Goal: Complete application form

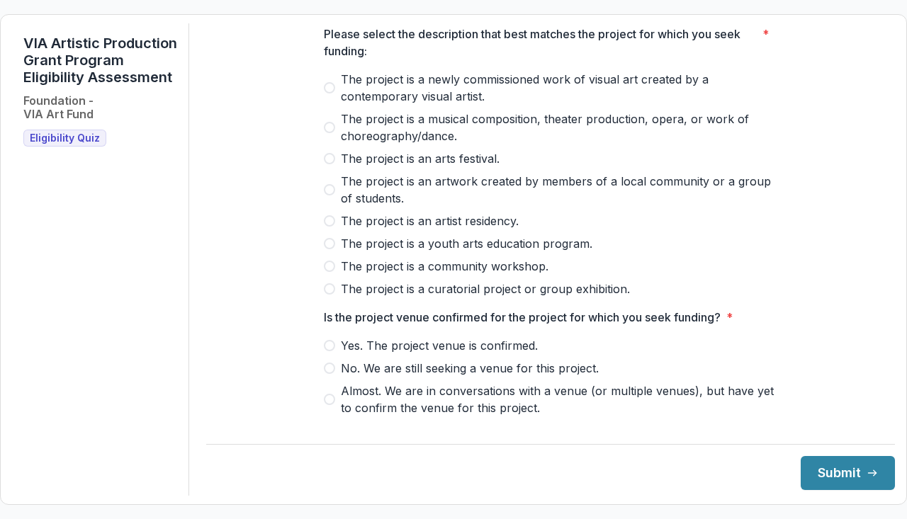
scroll to position [91, 0]
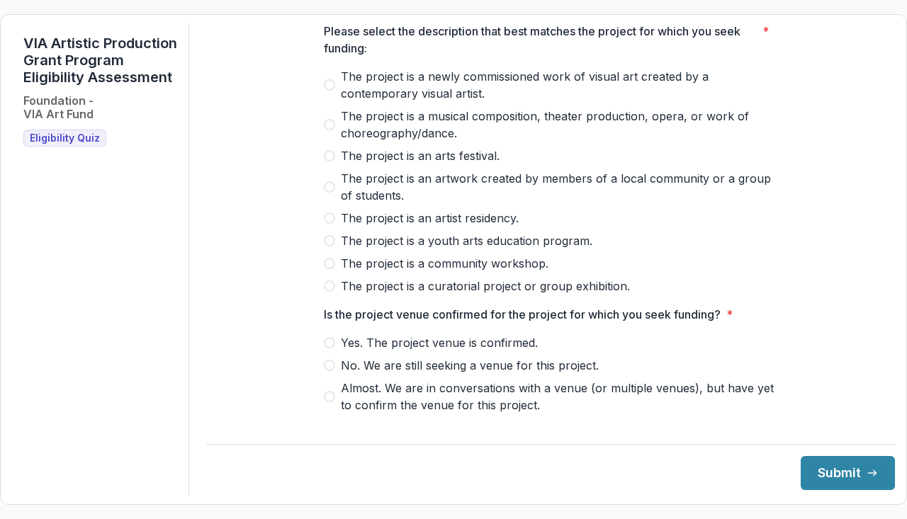
click at [331, 224] on span at bounding box center [329, 218] width 11 height 11
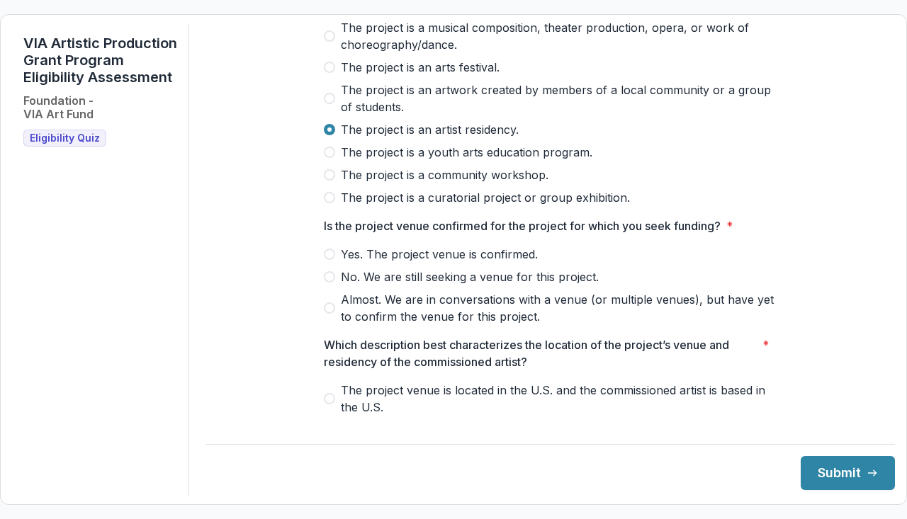
scroll to position [183, 0]
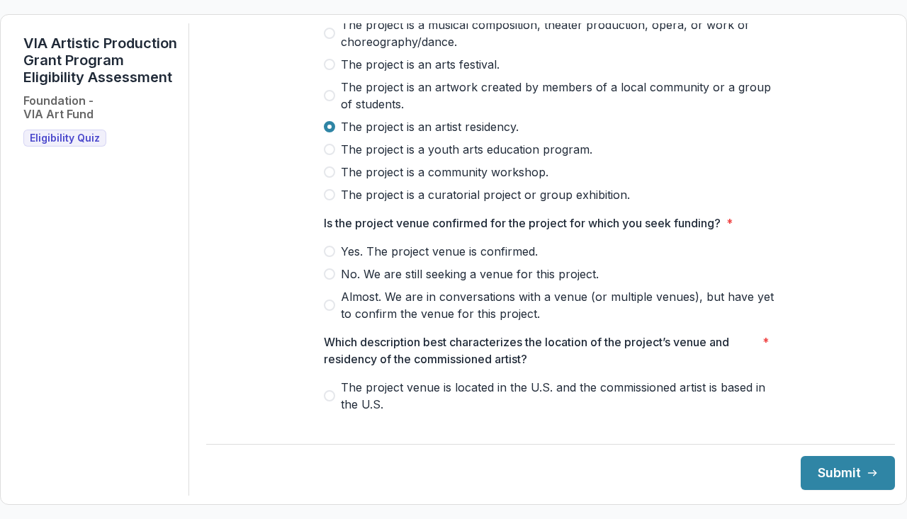
click at [330, 257] on span at bounding box center [329, 251] width 11 height 11
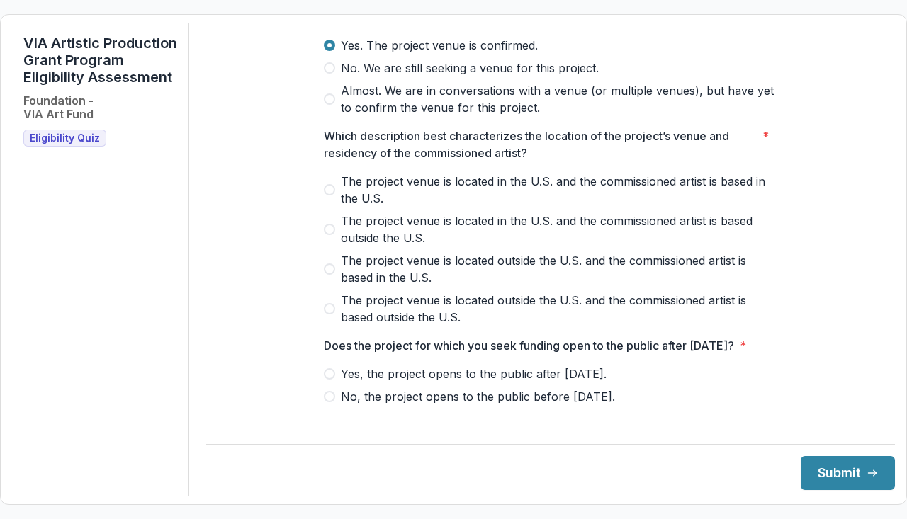
scroll to position [393, 0]
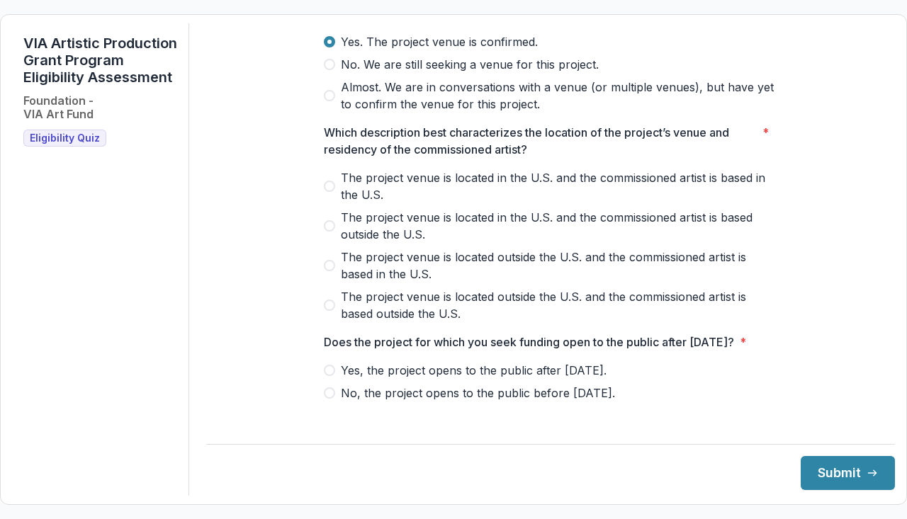
click at [329, 271] on span at bounding box center [329, 265] width 11 height 11
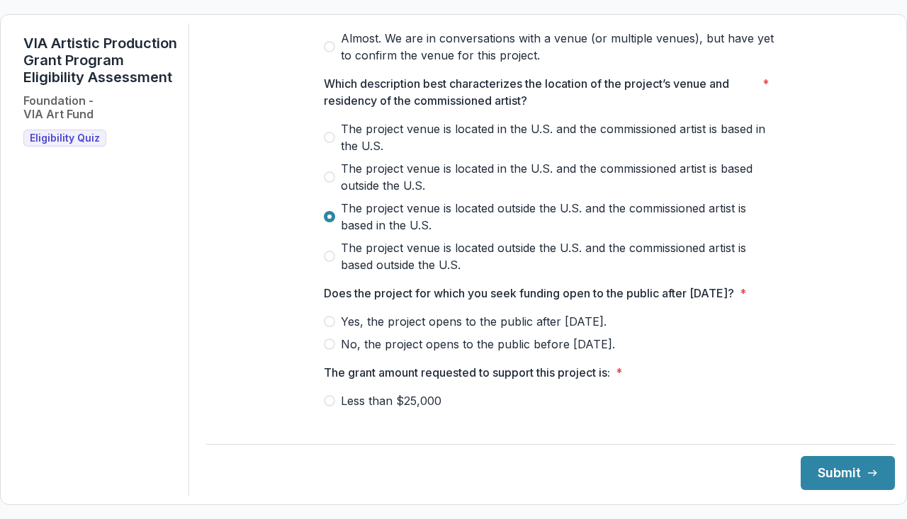
scroll to position [446, 0]
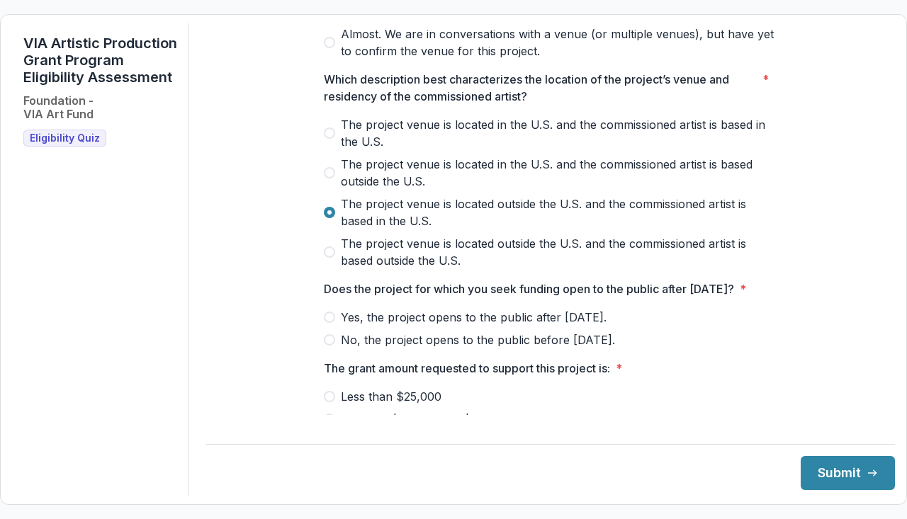
click at [334, 326] on label "Yes, the project opens to the public after [DATE]." at bounding box center [551, 317] width 454 height 17
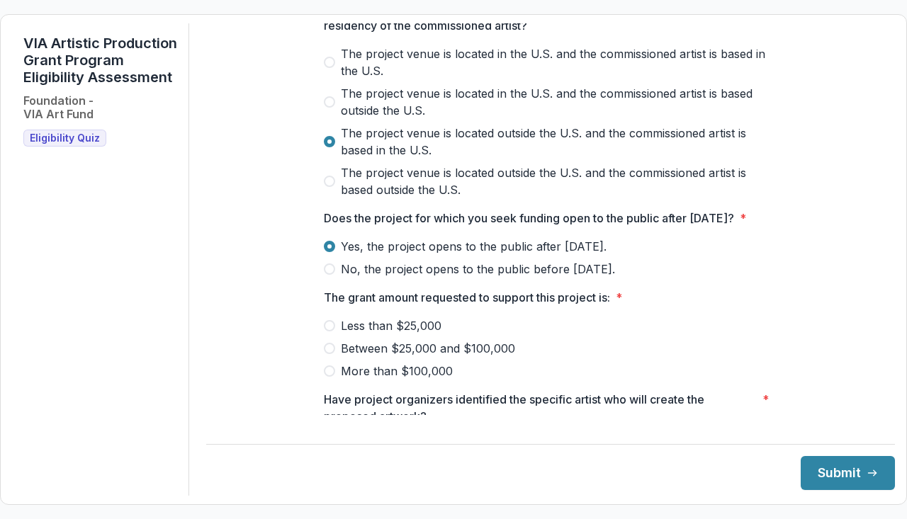
scroll to position [520, 0]
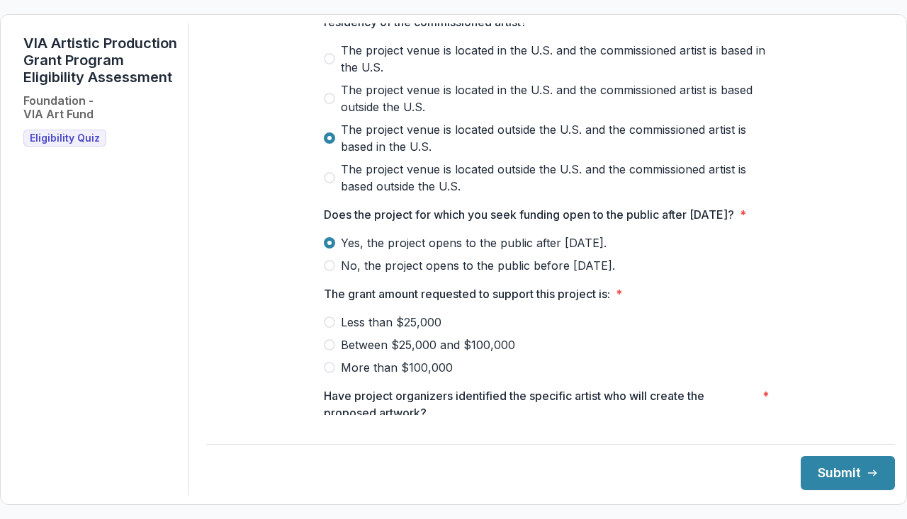
click at [329, 328] on span at bounding box center [329, 322] width 11 height 11
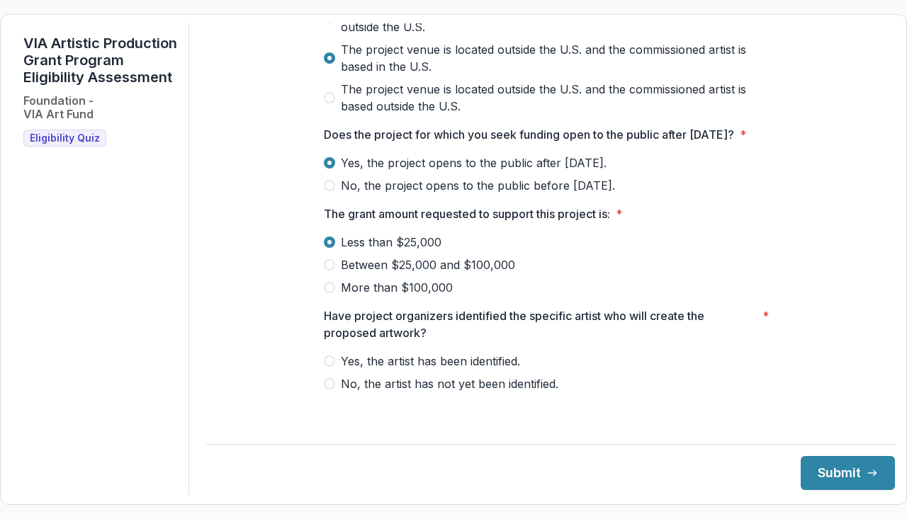
scroll to position [617, 0]
click at [328, 367] on span at bounding box center [329, 361] width 11 height 11
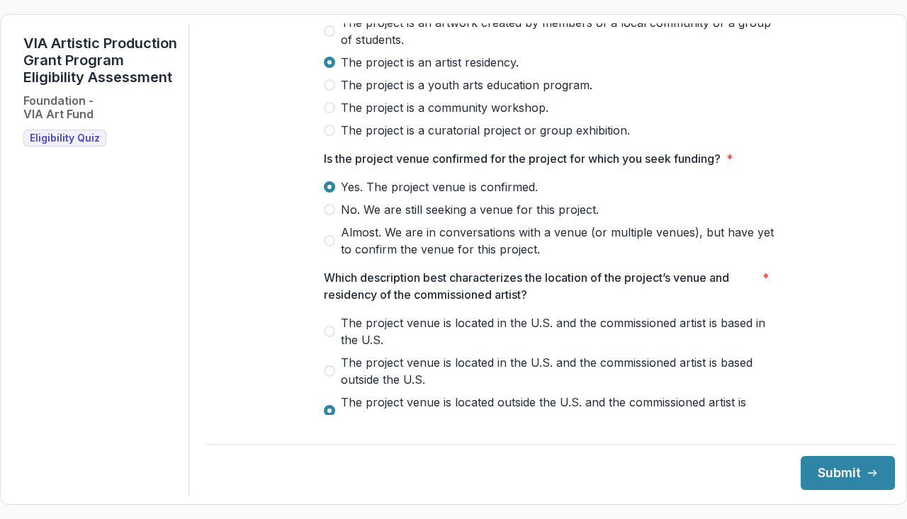
scroll to position [222, 0]
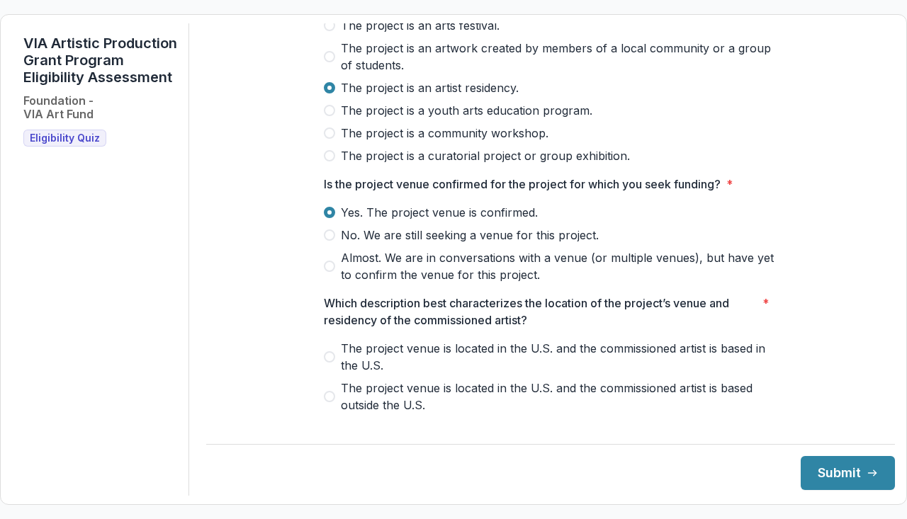
click at [331, 139] on span at bounding box center [329, 133] width 11 height 11
click at [334, 96] on label "The project is an artist residency." at bounding box center [551, 87] width 454 height 17
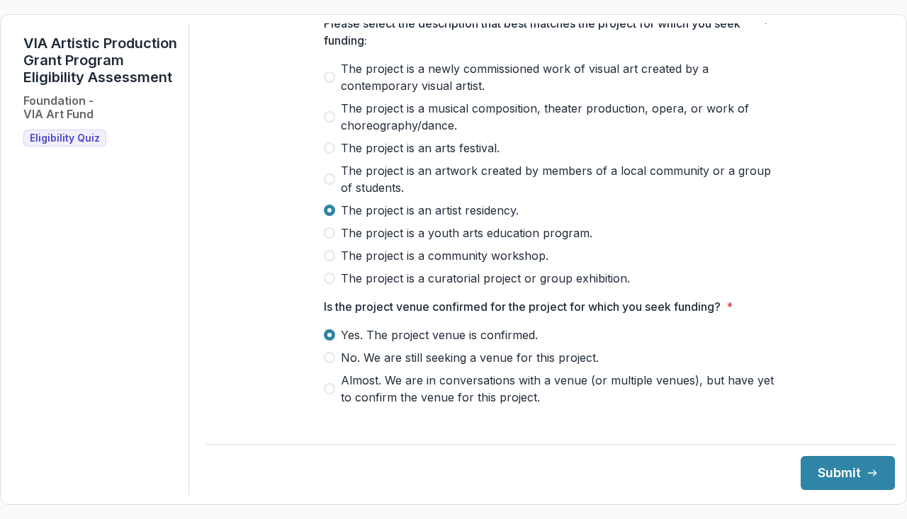
scroll to position [52, 0]
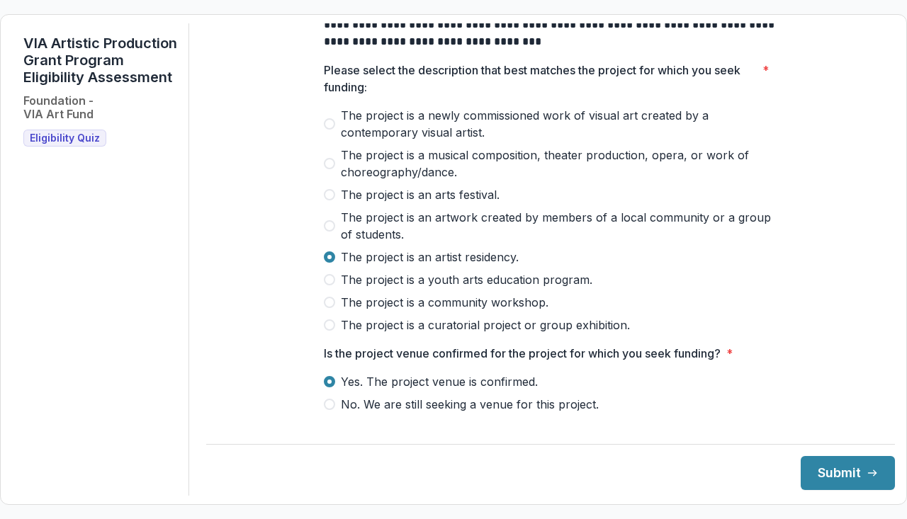
click at [335, 311] on label "The project is a community workshop." at bounding box center [551, 302] width 454 height 17
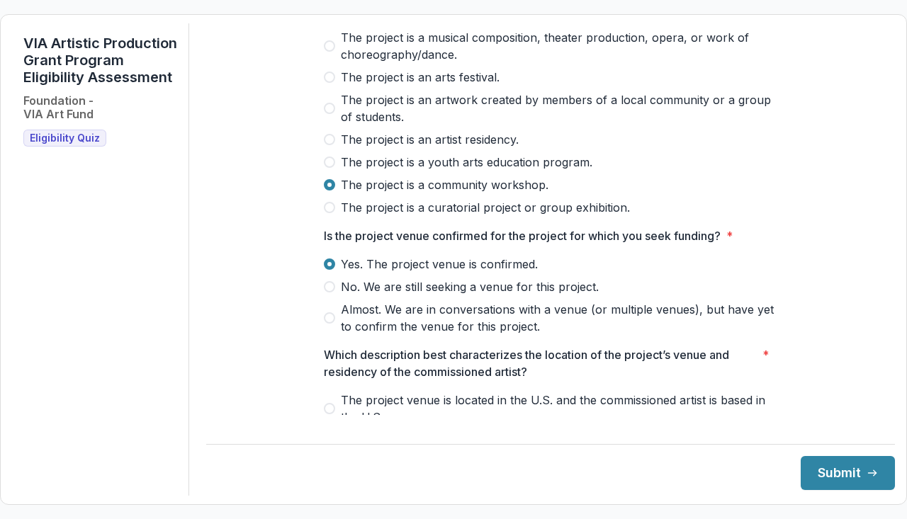
scroll to position [231, 0]
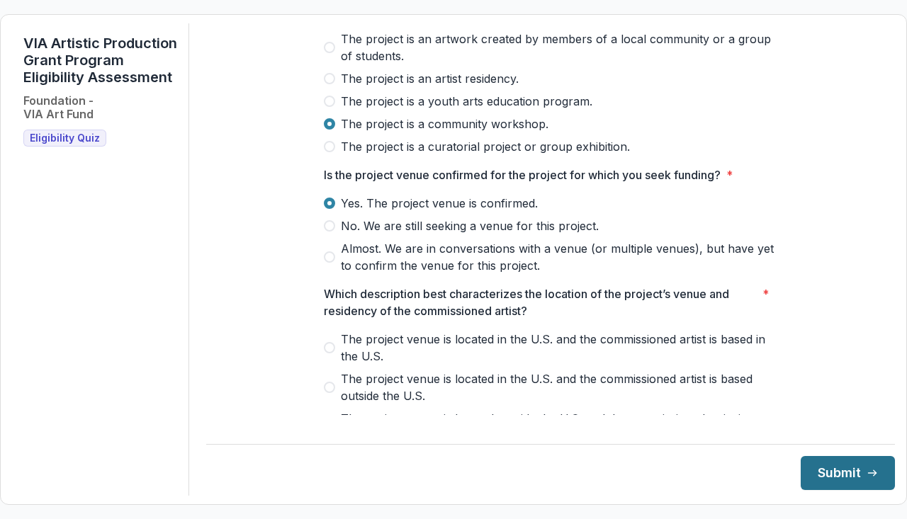
click at [801, 462] on button "Submit" at bounding box center [848, 473] width 94 height 34
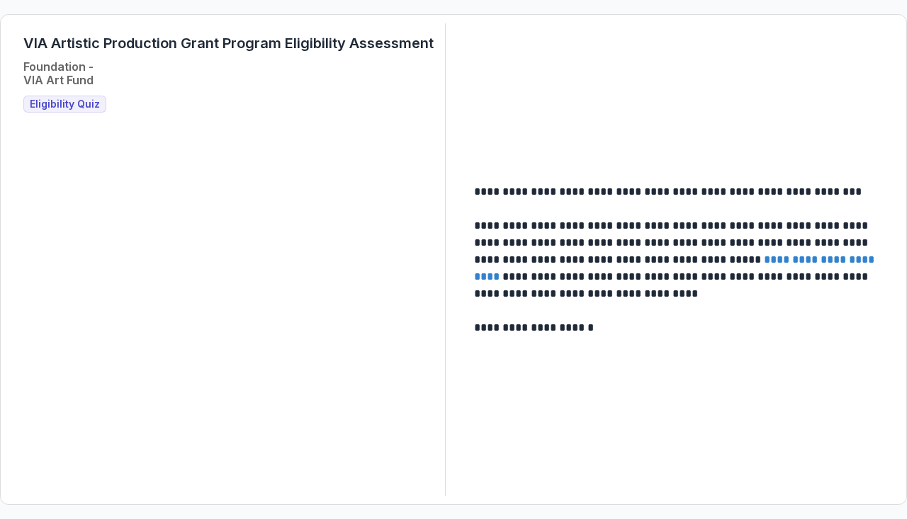
click at [49, 106] on span "Eligibility Quiz" at bounding box center [65, 105] width 70 height 12
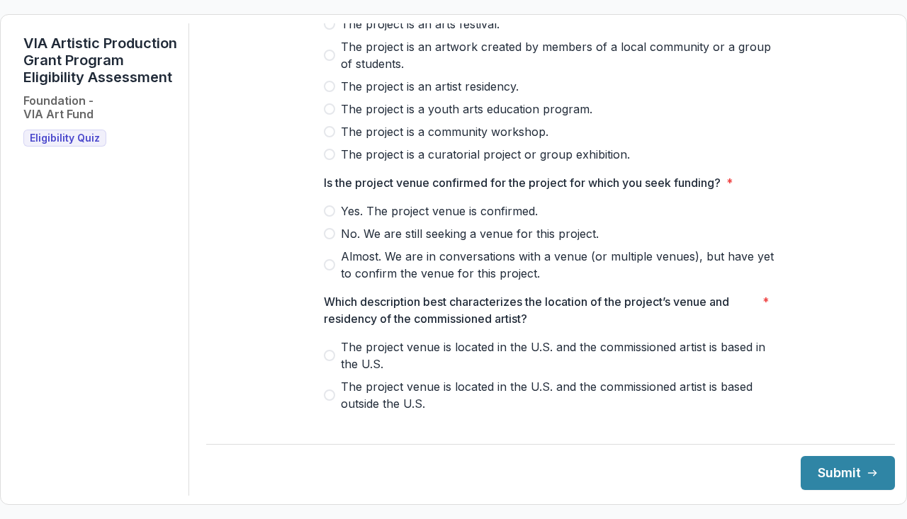
scroll to position [225, 0]
click at [328, 136] on span at bounding box center [329, 130] width 11 height 11
click at [329, 91] on span at bounding box center [329, 84] width 11 height 11
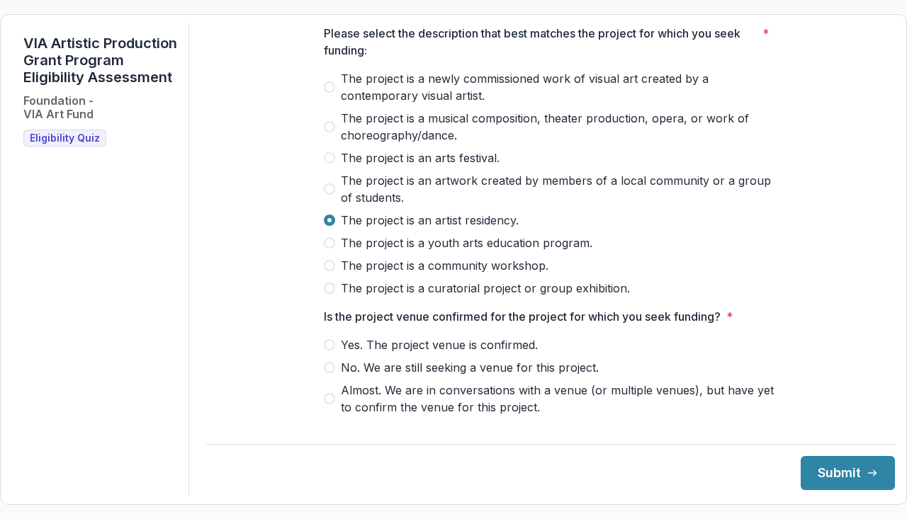
scroll to position [84, 0]
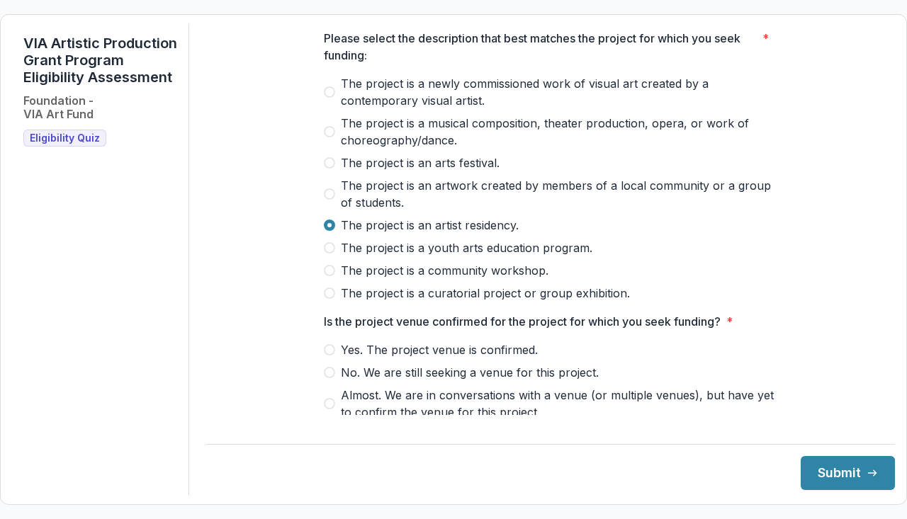
click at [329, 98] on span at bounding box center [329, 91] width 11 height 11
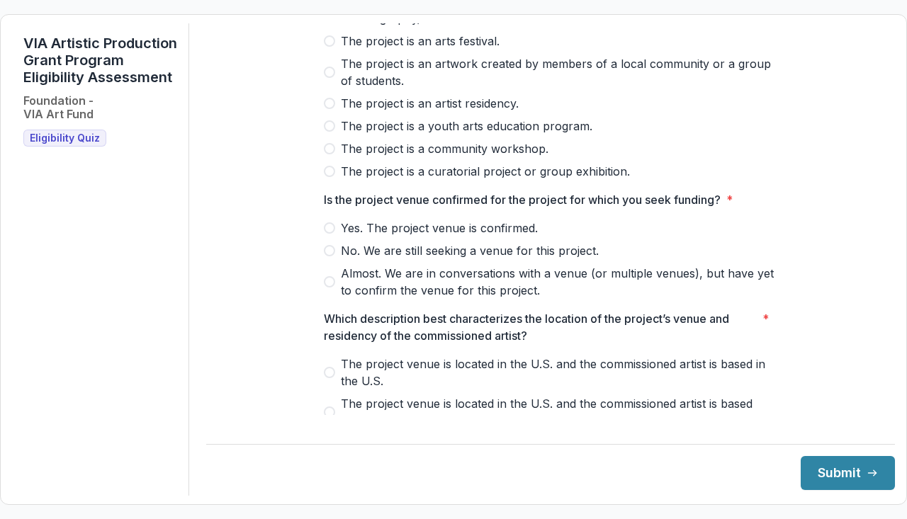
scroll to position [213, 0]
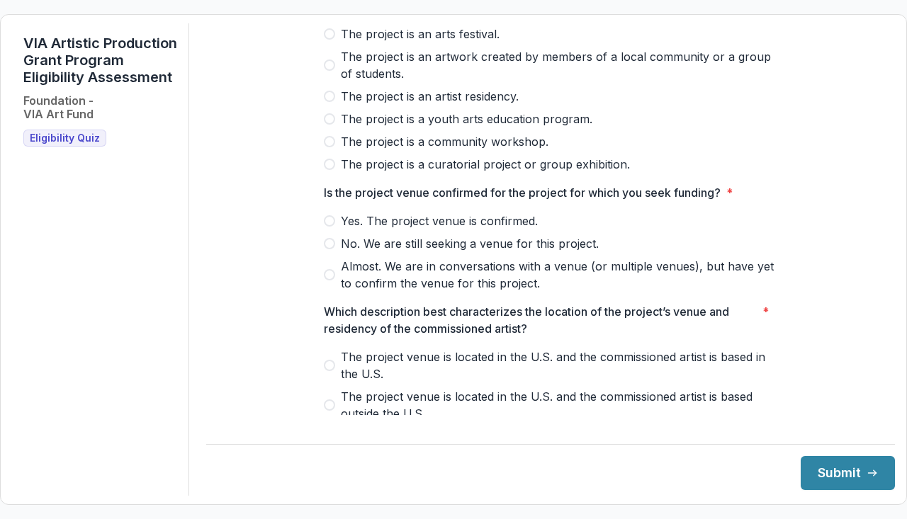
click at [331, 227] on span at bounding box center [329, 220] width 11 height 11
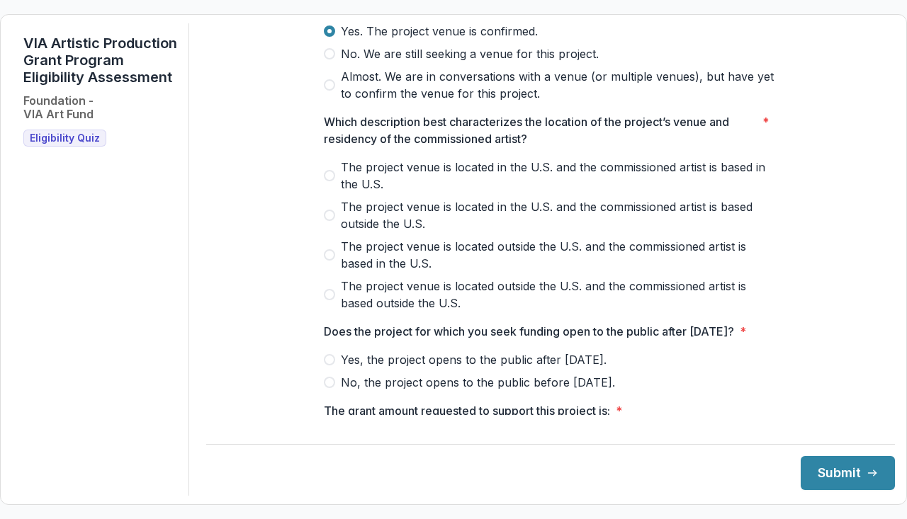
scroll to position [404, 0]
click at [328, 260] on span at bounding box center [329, 254] width 11 height 11
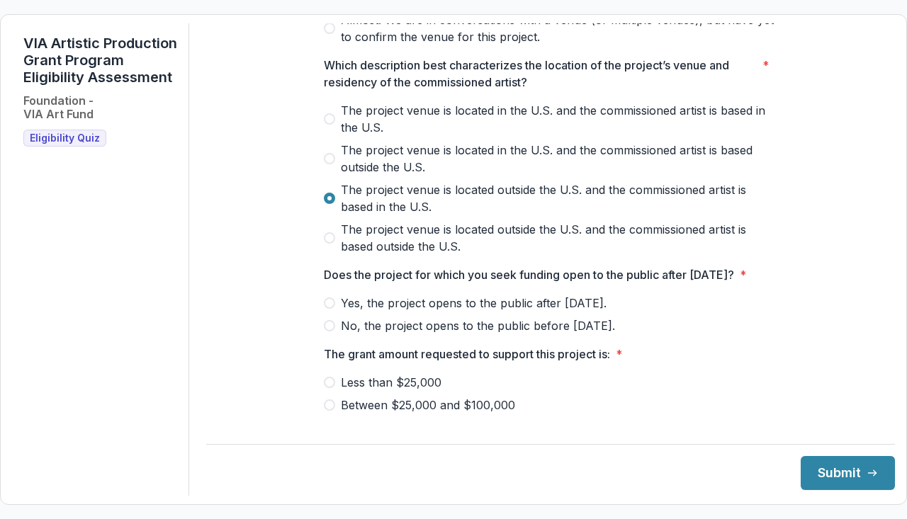
scroll to position [462, 0]
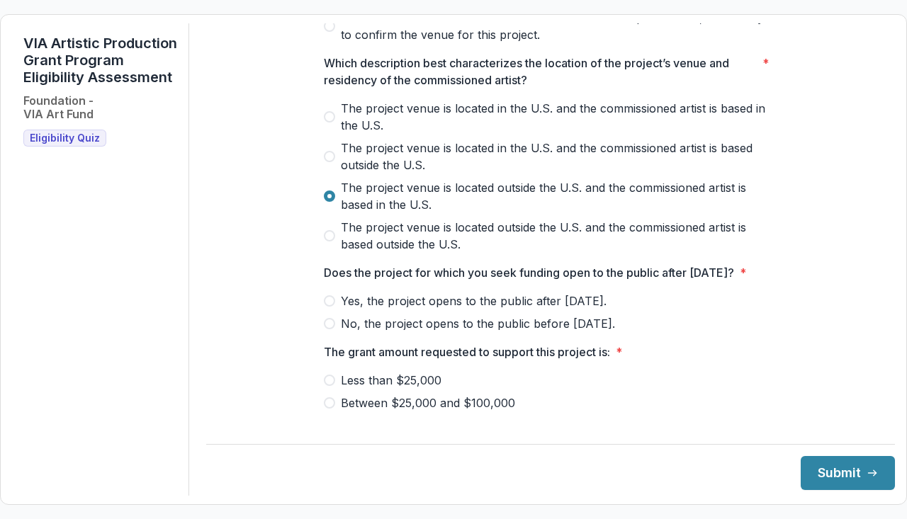
click at [330, 307] on span at bounding box center [329, 301] width 11 height 11
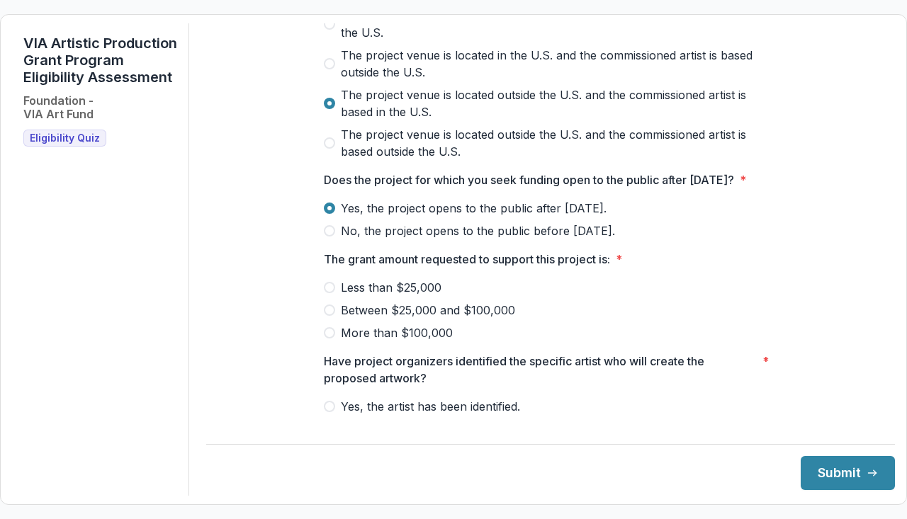
scroll to position [556, 0]
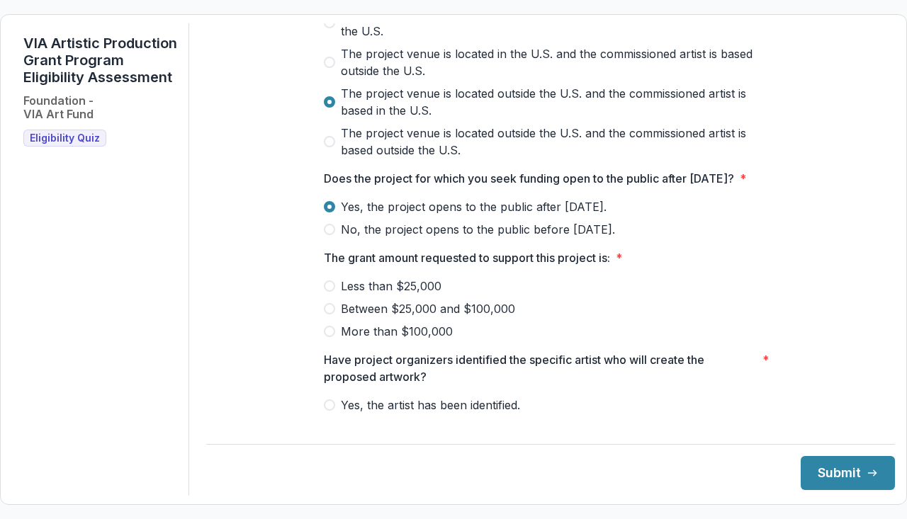
click at [326, 292] on span at bounding box center [329, 286] width 11 height 11
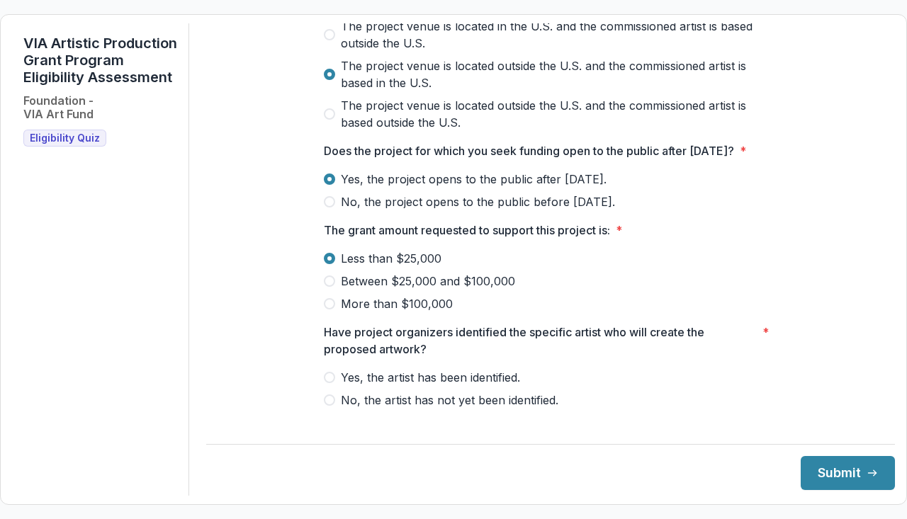
scroll to position [617, 0]
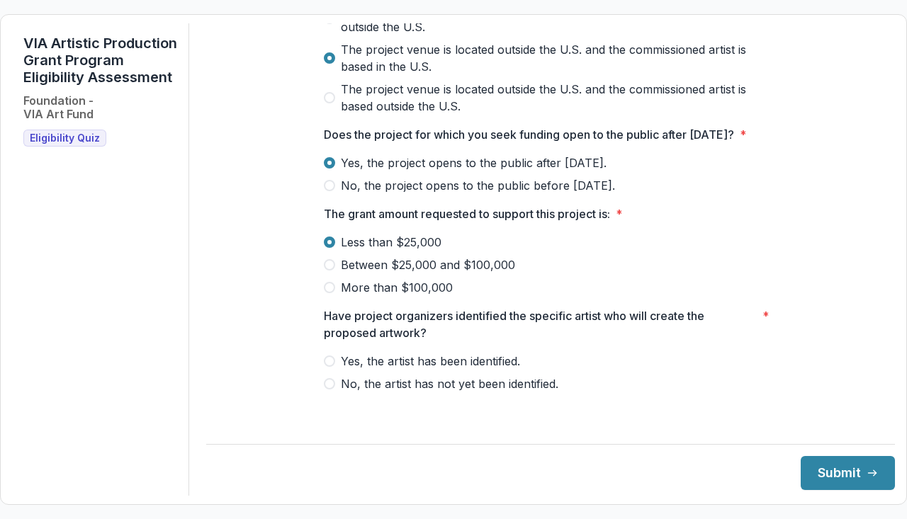
click at [330, 367] on span at bounding box center [329, 361] width 11 height 11
click at [809, 464] on button "Submit" at bounding box center [848, 473] width 94 height 34
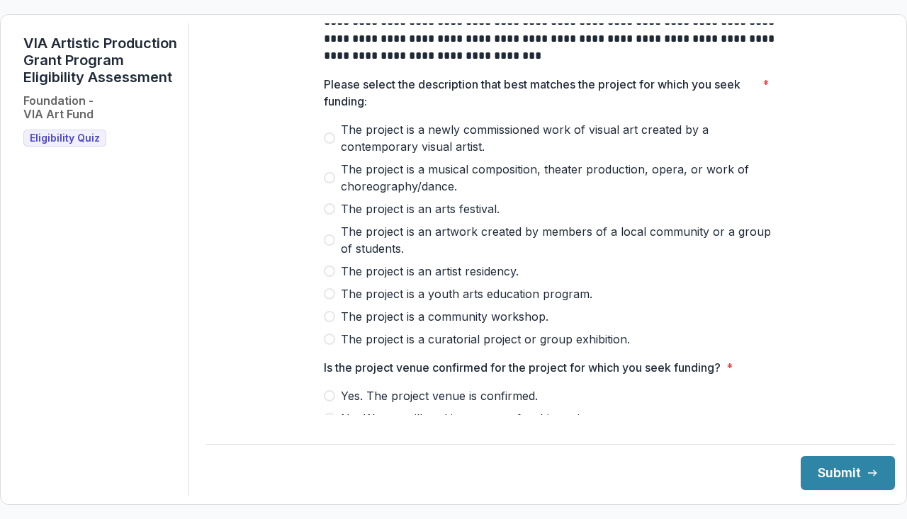
scroll to position [39, 0]
click at [328, 143] on span at bounding box center [329, 137] width 11 height 11
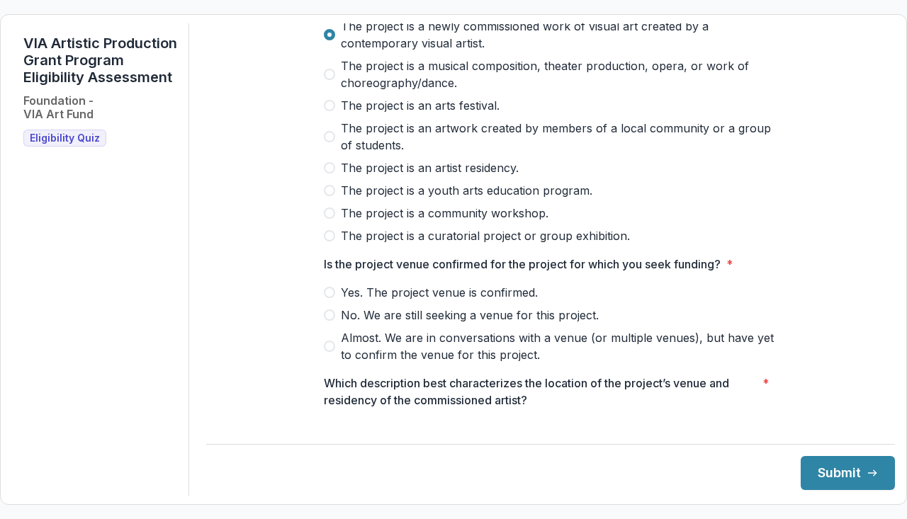
scroll to position [152, 0]
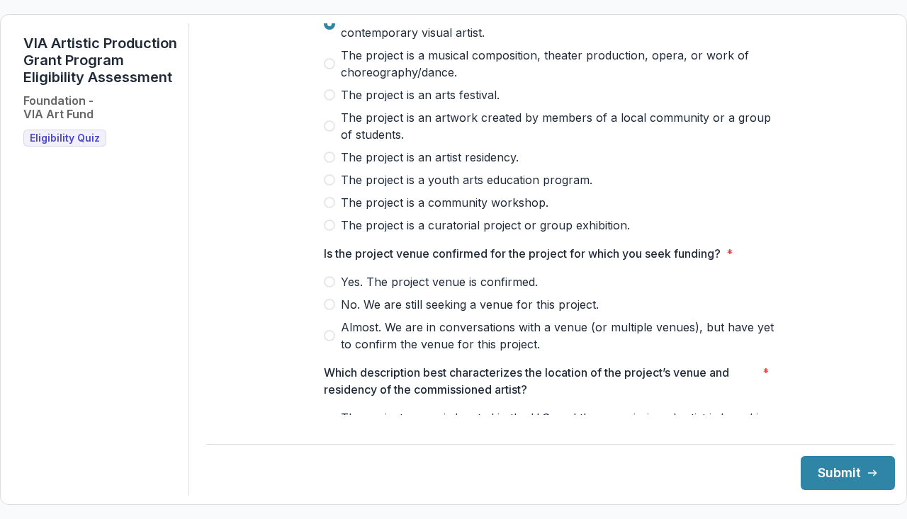
click at [324, 288] on span at bounding box center [329, 281] width 11 height 11
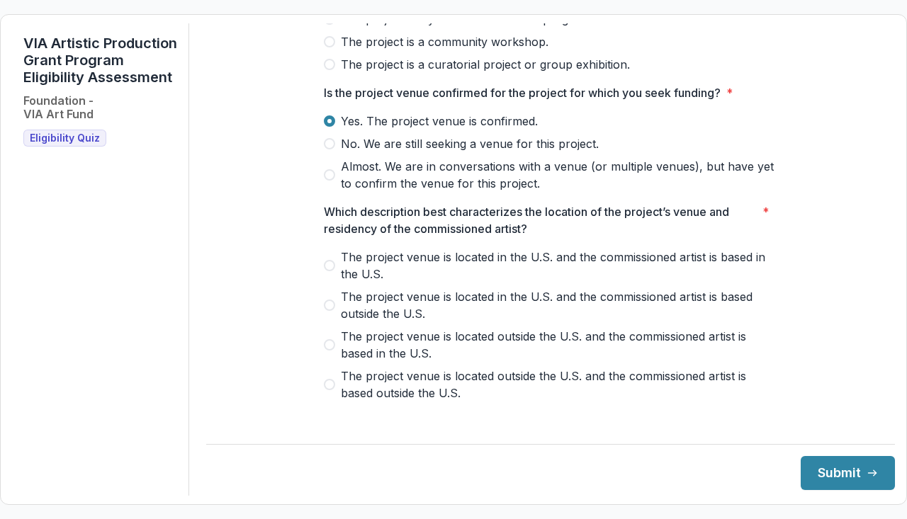
scroll to position [314, 0]
click at [324, 310] on span at bounding box center [329, 304] width 11 height 11
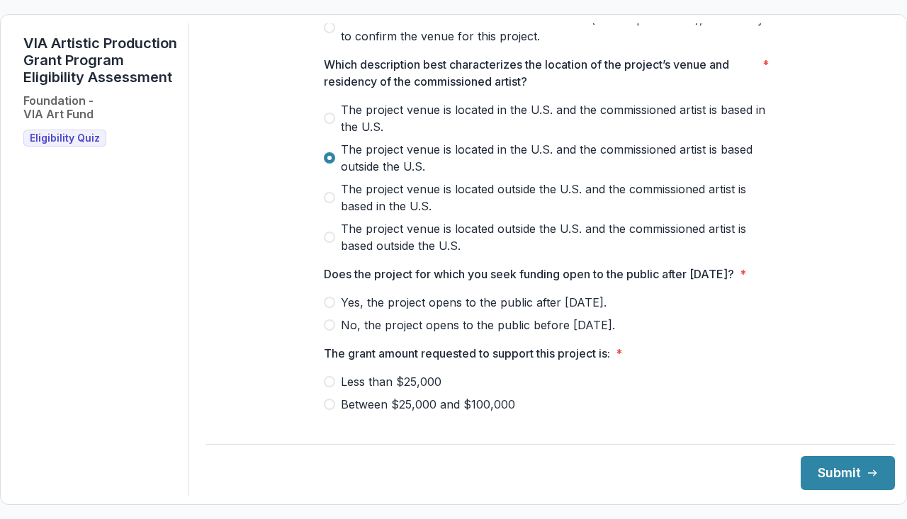
scroll to position [472, 0]
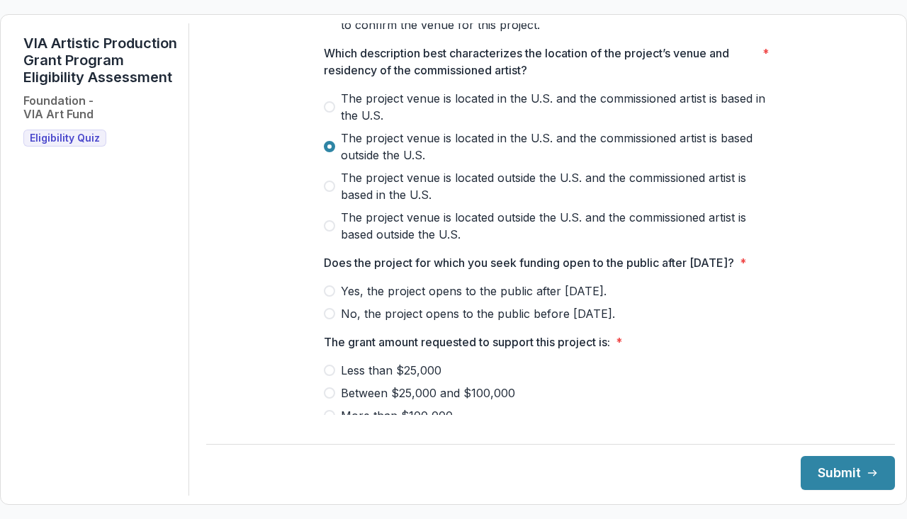
click at [334, 300] on label "Yes, the project opens to the public after [DATE]." at bounding box center [551, 291] width 454 height 17
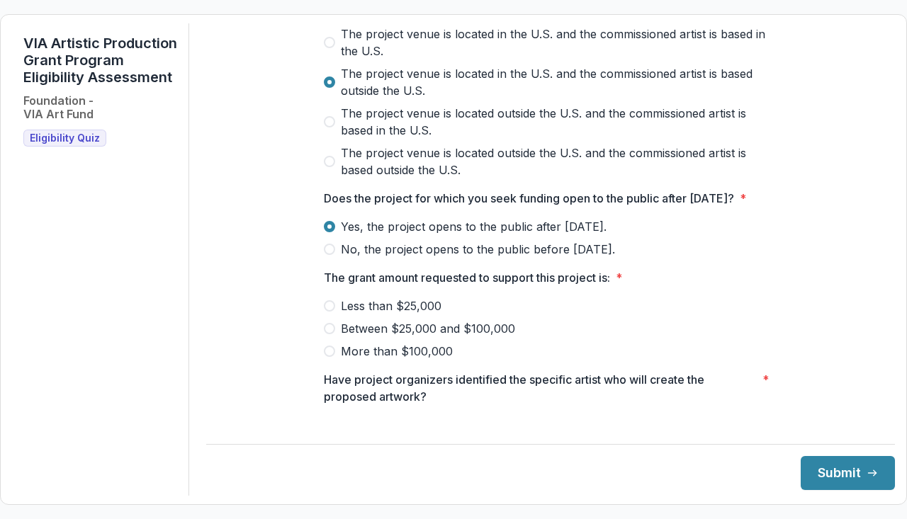
scroll to position [545, 0]
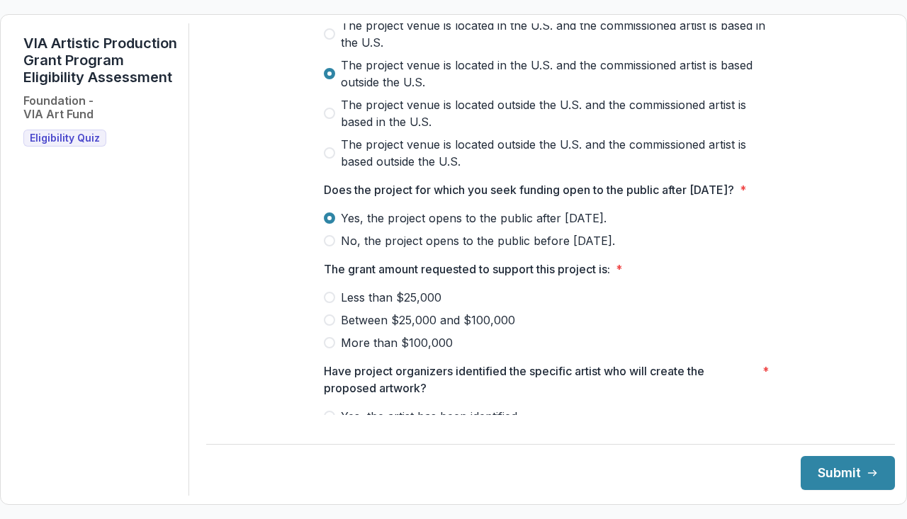
click at [332, 303] on span at bounding box center [329, 297] width 11 height 11
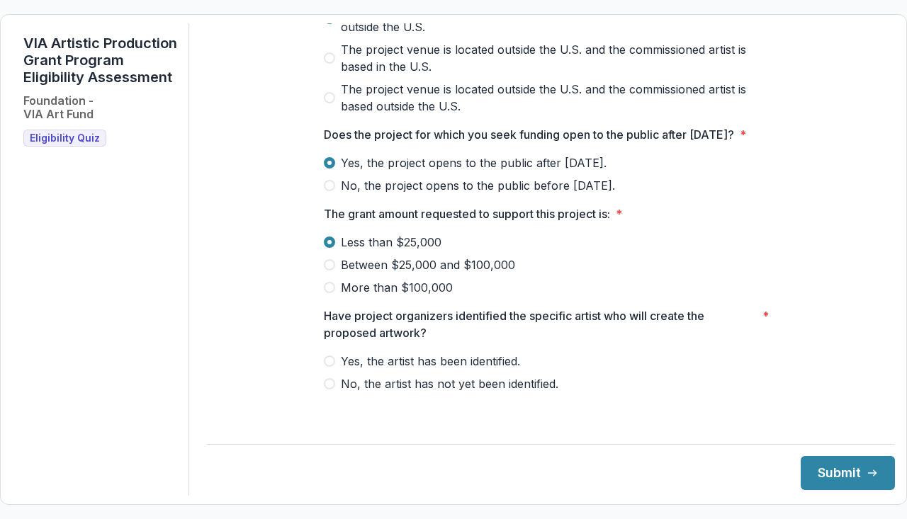
scroll to position [617, 0]
click at [324, 367] on label "Yes, the artist has been identified." at bounding box center [551, 361] width 454 height 17
click at [820, 461] on button "Submit" at bounding box center [848, 473] width 94 height 34
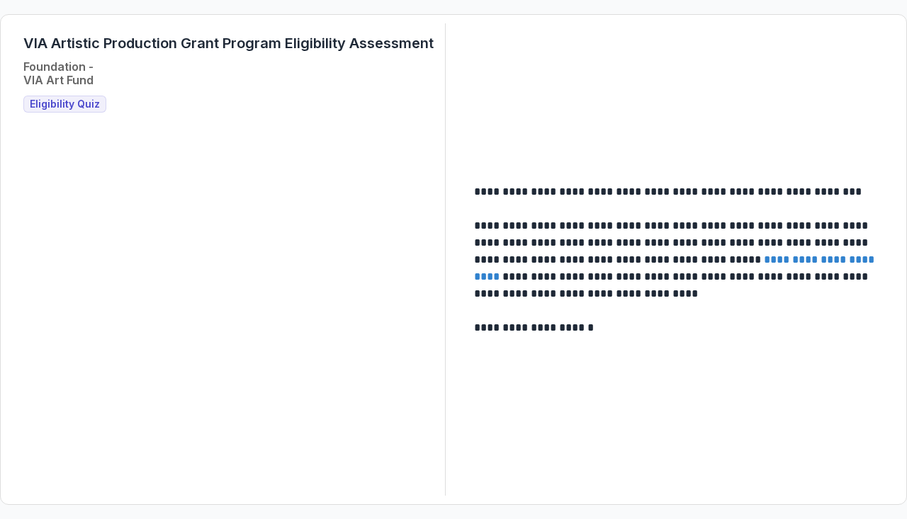
click at [90, 97] on h3 "Eligibility Quiz" at bounding box center [64, 104] width 83 height 17
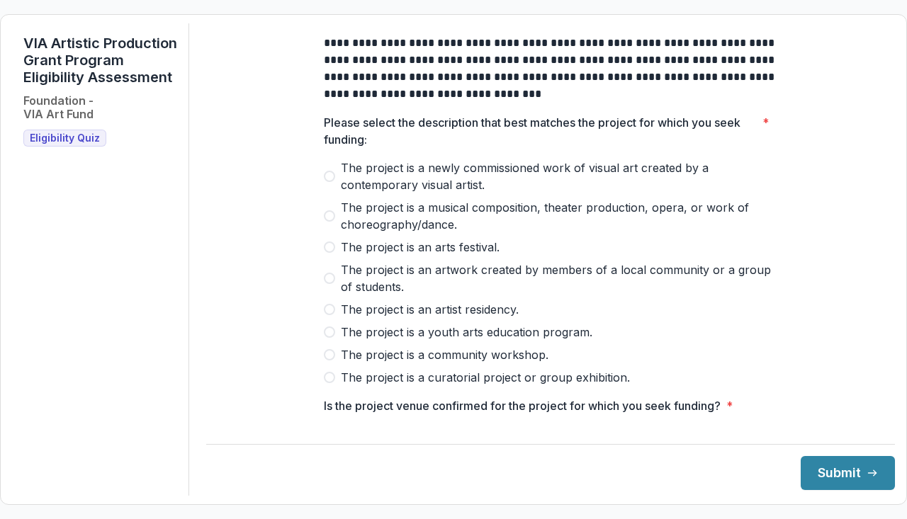
click at [329, 361] on span at bounding box center [329, 354] width 11 height 11
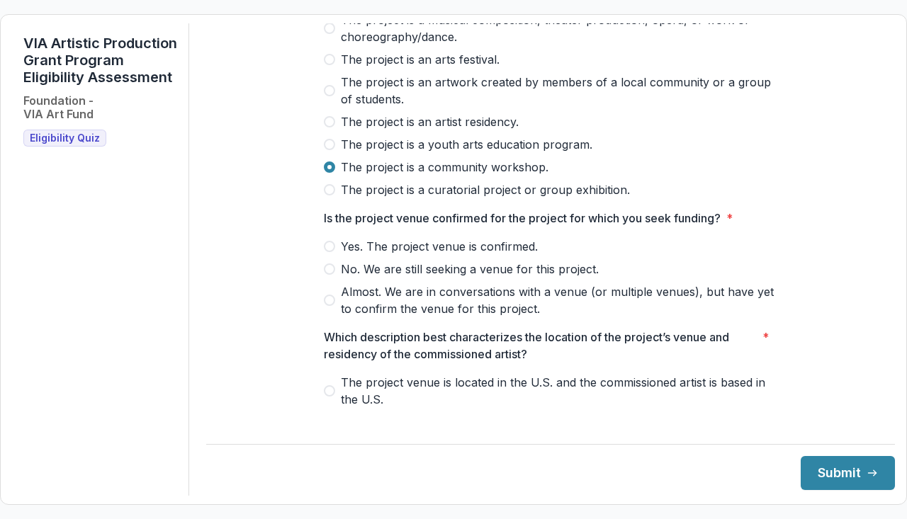
scroll to position [232, 0]
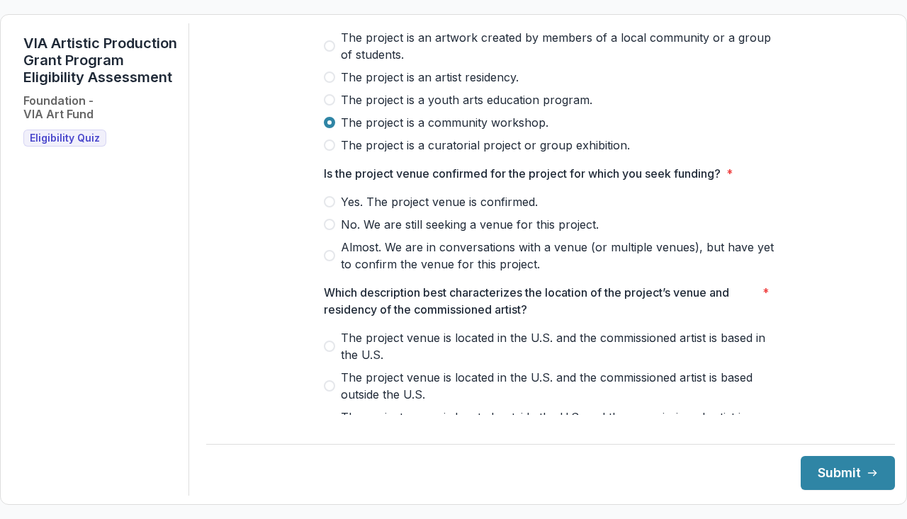
click at [328, 193] on div at bounding box center [551, 191] width 454 height 6
click at [328, 208] on span at bounding box center [329, 201] width 11 height 11
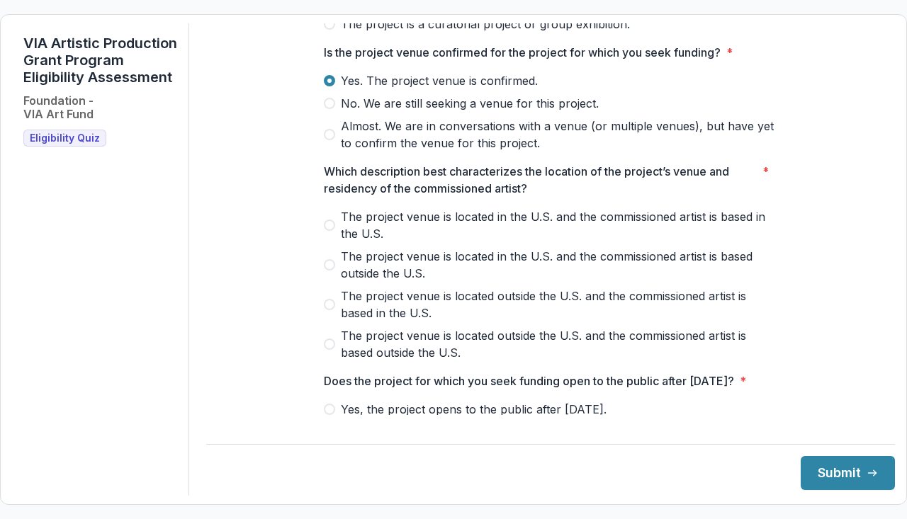
scroll to position [368, 0]
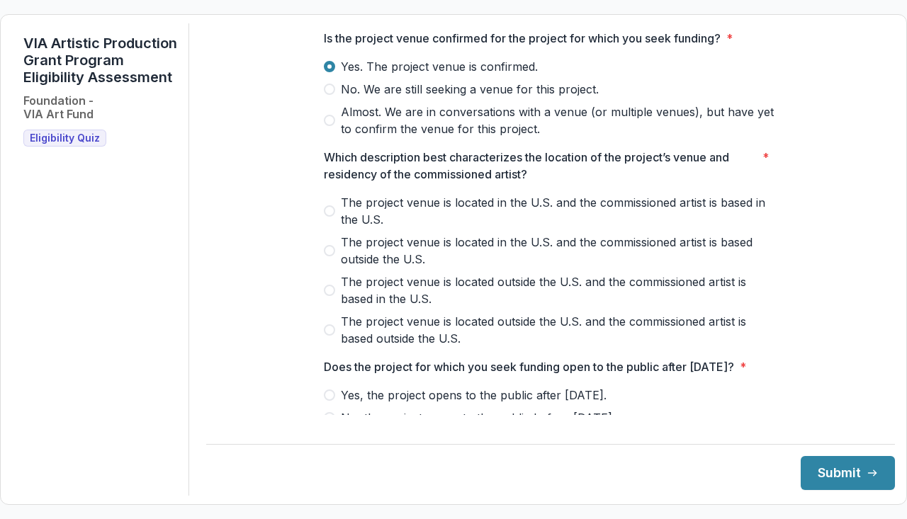
click at [328, 296] on span at bounding box center [329, 290] width 11 height 11
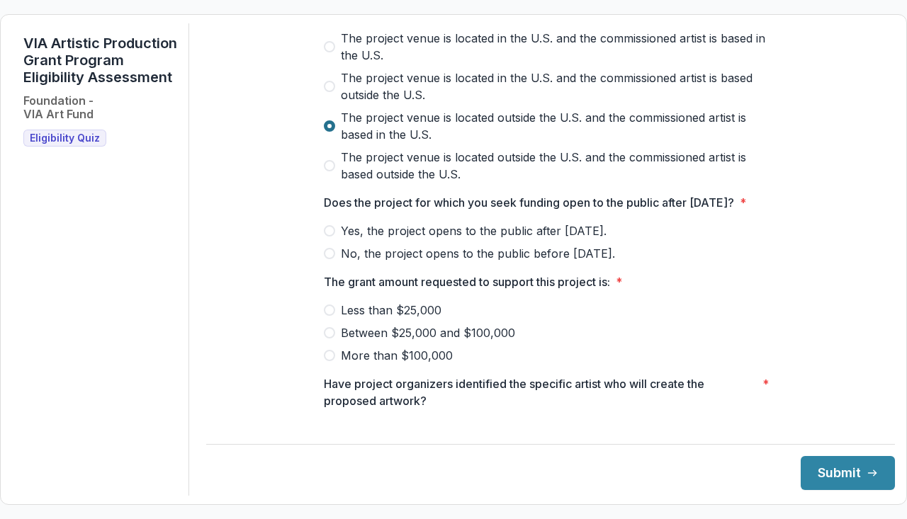
scroll to position [540, 0]
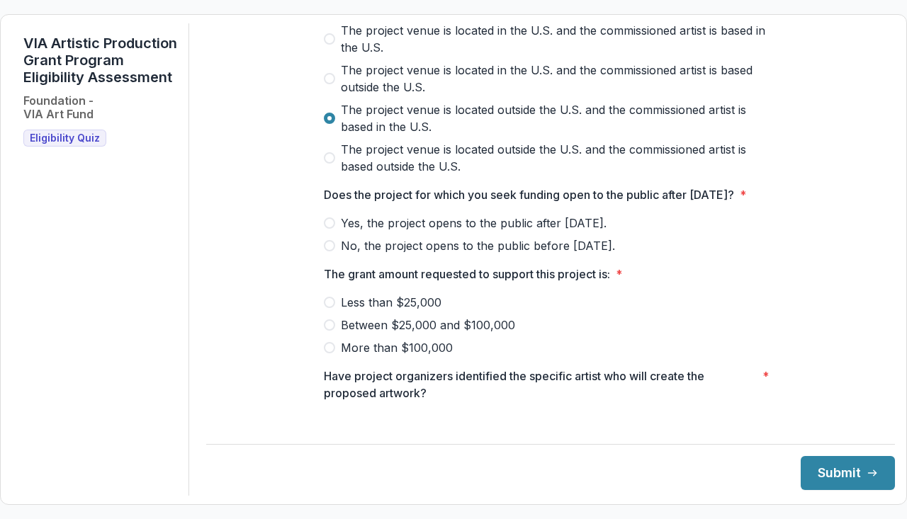
click at [330, 229] on span at bounding box center [329, 223] width 11 height 11
drag, startPoint x: 326, startPoint y: 354, endPoint x: 695, endPoint y: 436, distance: 377.4
click at [330, 331] on span at bounding box center [329, 325] width 11 height 11
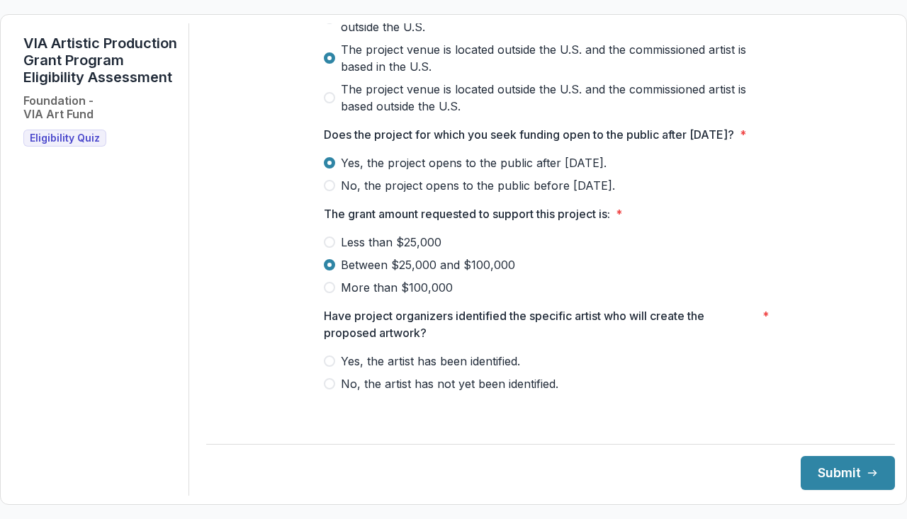
scroll to position [614, 0]
click at [325, 367] on span at bounding box center [329, 361] width 11 height 11
click at [825, 476] on button "Submit" at bounding box center [848, 473] width 94 height 34
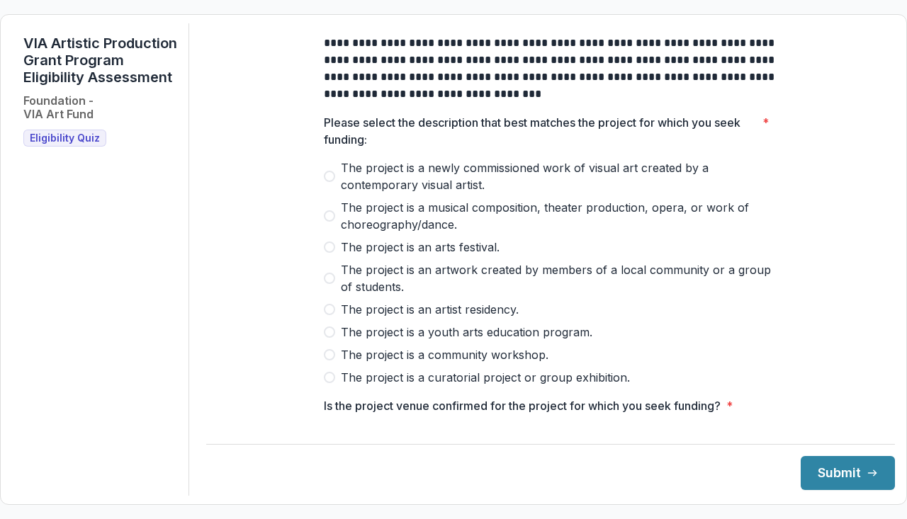
click at [329, 182] on span at bounding box center [329, 176] width 11 height 11
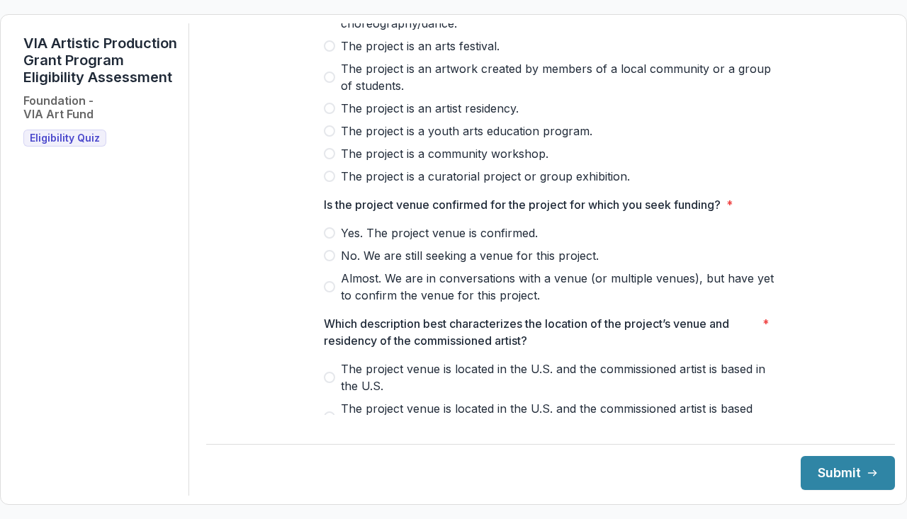
click at [327, 239] on span at bounding box center [329, 232] width 11 height 11
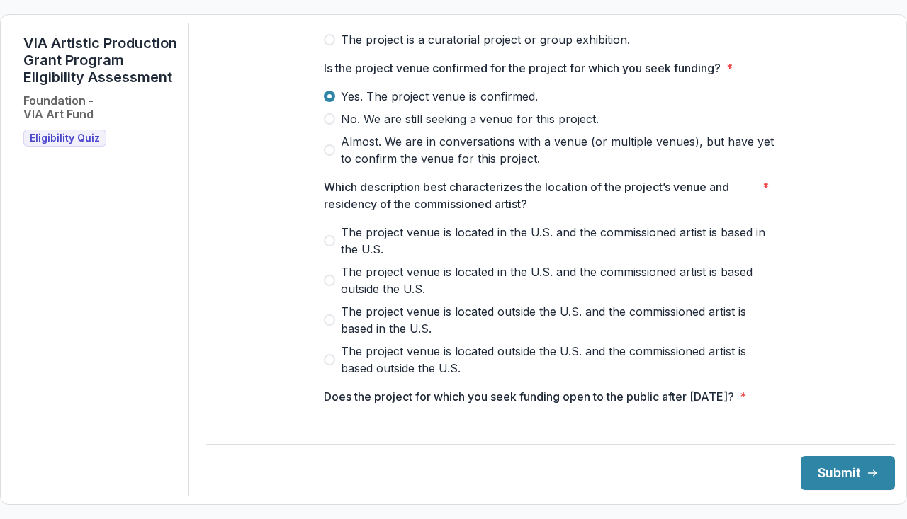
scroll to position [339, 0]
click at [327, 286] on span at bounding box center [329, 279] width 11 height 11
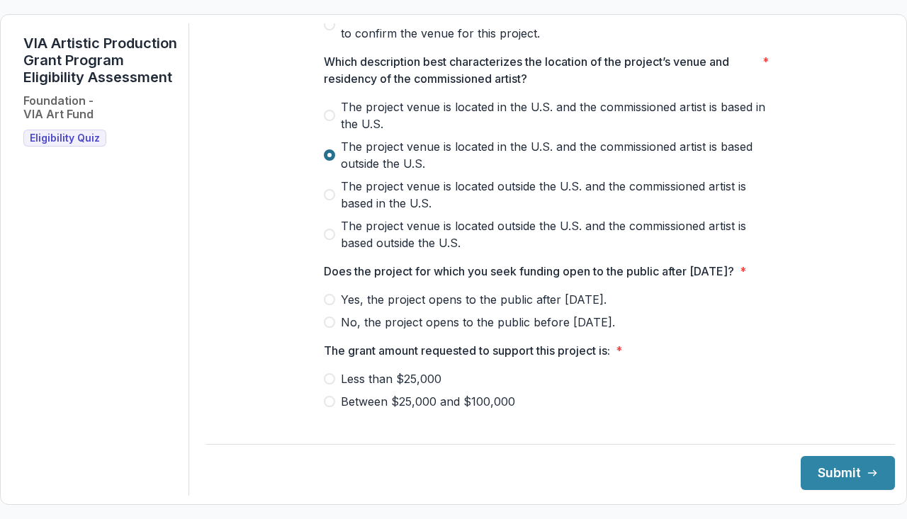
scroll to position [474, 0]
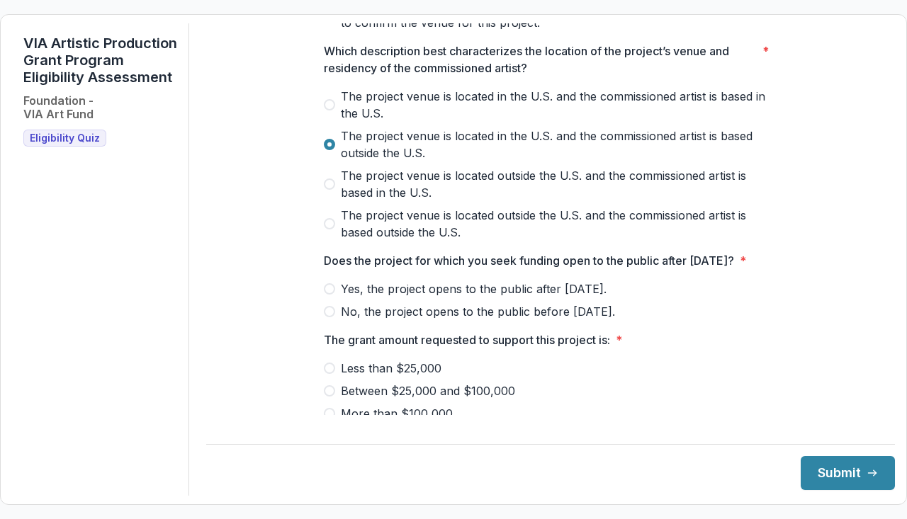
click at [327, 298] on label "Yes, the project opens to the public after [DATE]." at bounding box center [551, 289] width 454 height 17
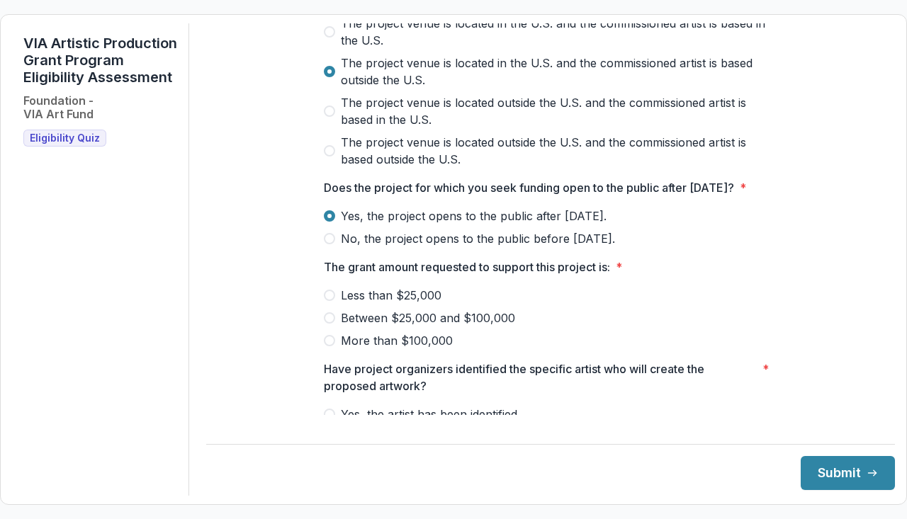
click at [330, 327] on label "Between $25,000 and $100,000" at bounding box center [551, 318] width 454 height 17
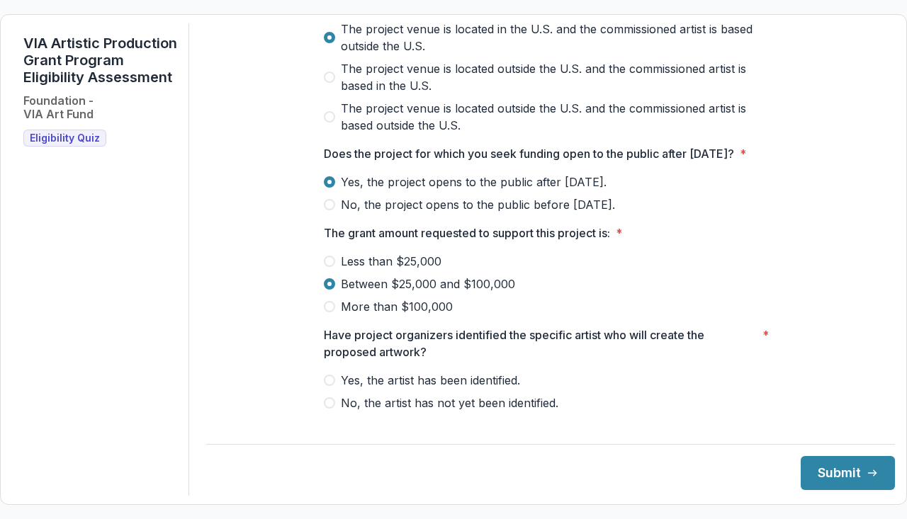
scroll to position [617, 0]
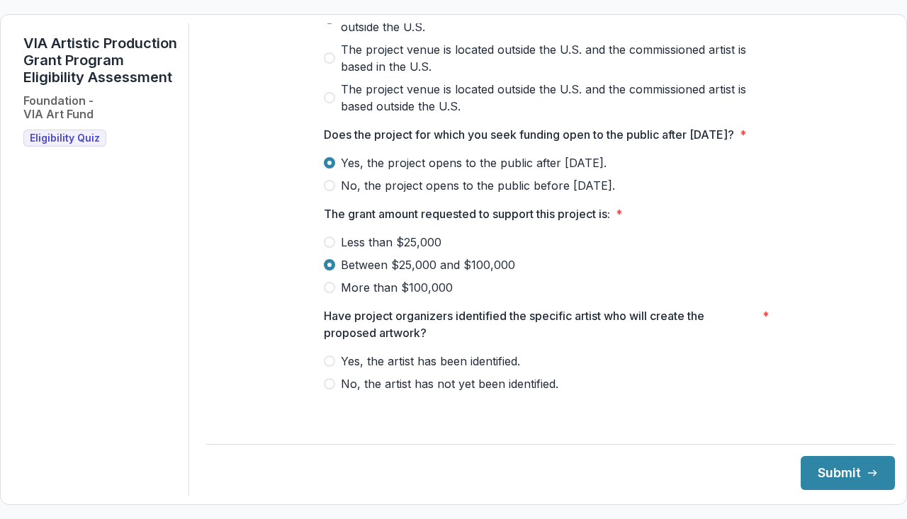
click at [329, 367] on span at bounding box center [329, 361] width 11 height 11
click at [847, 492] on div "**********" at bounding box center [550, 259] width 689 height 473
click at [844, 478] on button "Submit" at bounding box center [848, 473] width 94 height 34
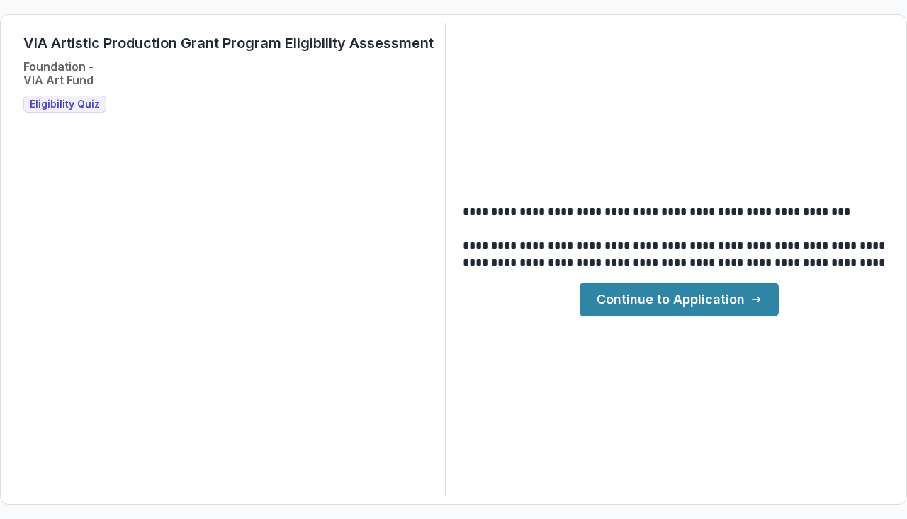
click at [642, 303] on link "Continue to Application" at bounding box center [679, 300] width 199 height 34
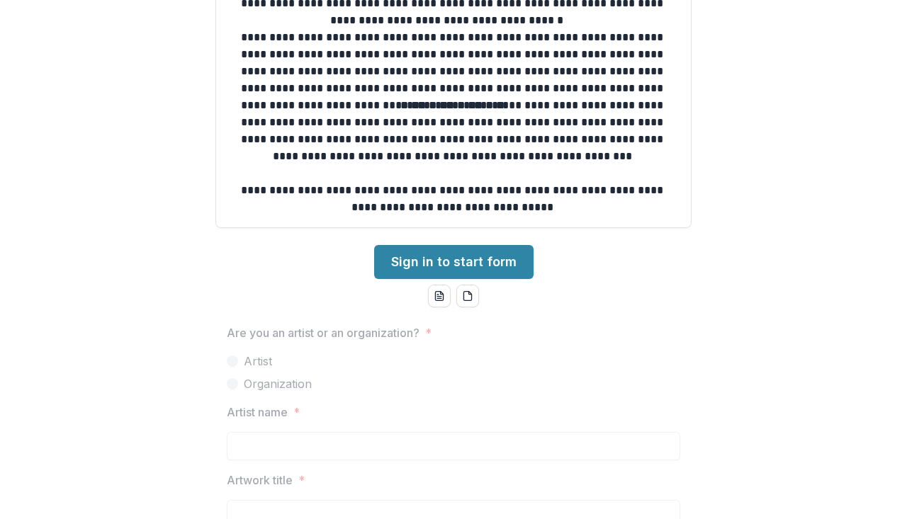
scroll to position [407, 0]
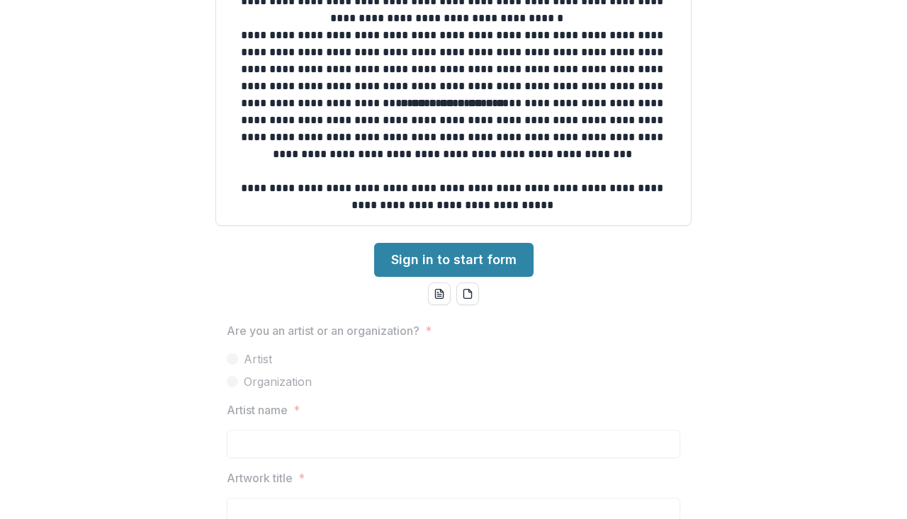
click at [454, 366] on label "Artist" at bounding box center [454, 359] width 454 height 17
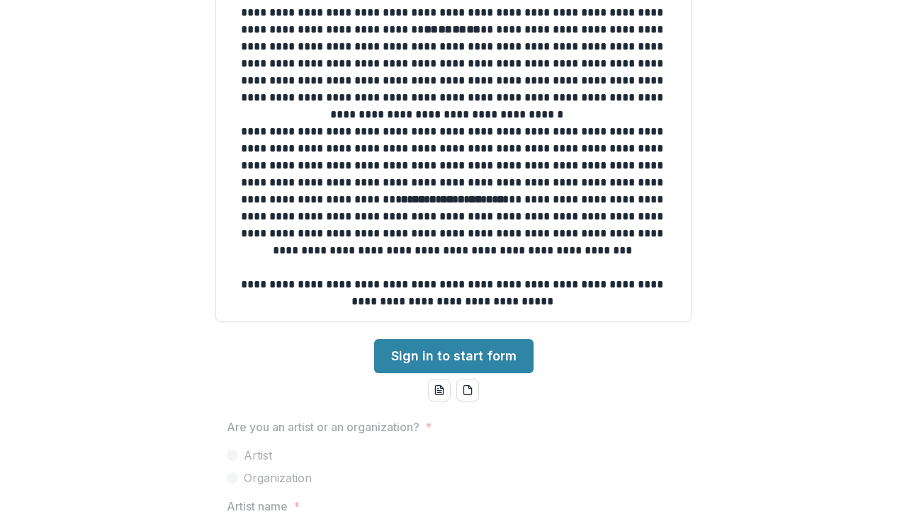
scroll to position [232, 0]
